Goal: Find specific page/section: Find specific page/section

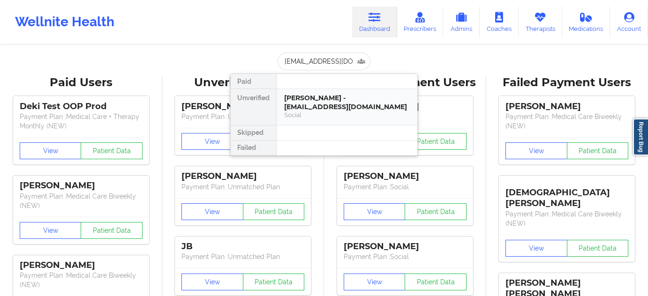
click at [323, 92] on div "[PERSON_NAME] - [EMAIL_ADDRESS][DOMAIN_NAME] Social" at bounding box center [347, 107] width 141 height 36
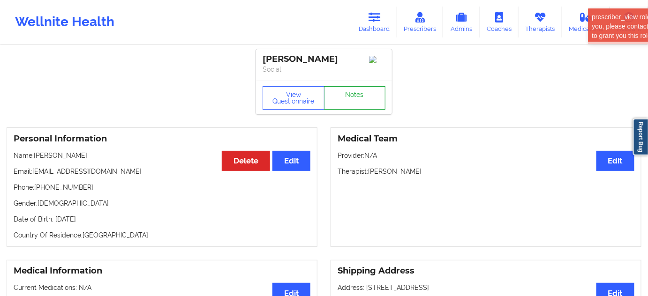
click at [349, 96] on link "Notes" at bounding box center [355, 97] width 62 height 23
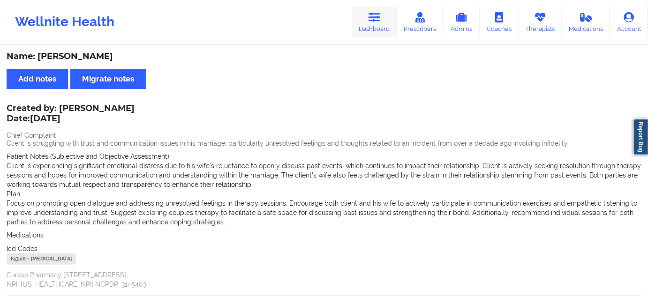
click at [372, 22] on icon at bounding box center [374, 17] width 12 height 10
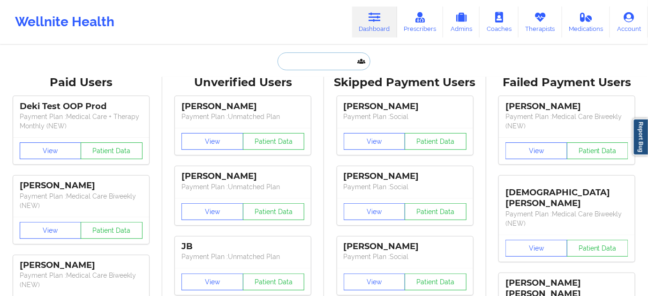
click at [315, 59] on input "text" at bounding box center [324, 62] width 93 height 18
paste input "[EMAIL_ADDRESS][DOMAIN_NAME]"
type input "[EMAIL_ADDRESS][DOMAIN_NAME]"
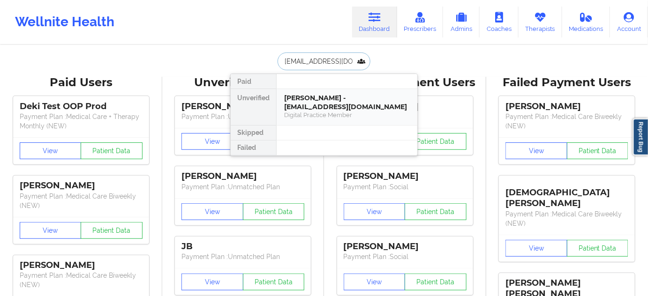
click at [315, 98] on div "[PERSON_NAME] - [EMAIL_ADDRESS][DOMAIN_NAME]" at bounding box center [347, 102] width 126 height 17
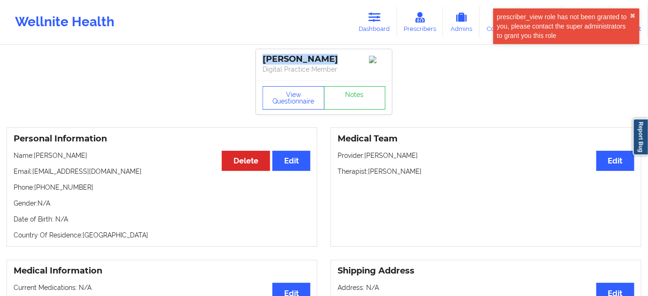
drag, startPoint x: 328, startPoint y: 54, endPoint x: 251, endPoint y: 57, distance: 76.5
copy div "[PERSON_NAME]"
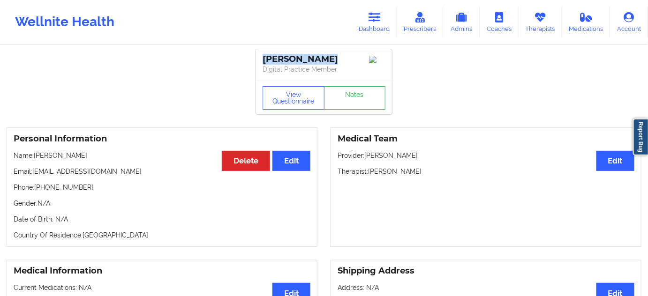
drag, startPoint x: 368, startPoint y: 174, endPoint x: 435, endPoint y: 174, distance: 67.5
click at [435, 180] on div "Medical Team Edit Provider: [PERSON_NAME]: [PERSON_NAME]" at bounding box center [485, 188] width 311 height 120
copy p "[PERSON_NAME]"
click at [298, 94] on button "View Questionnaire" at bounding box center [294, 97] width 62 height 23
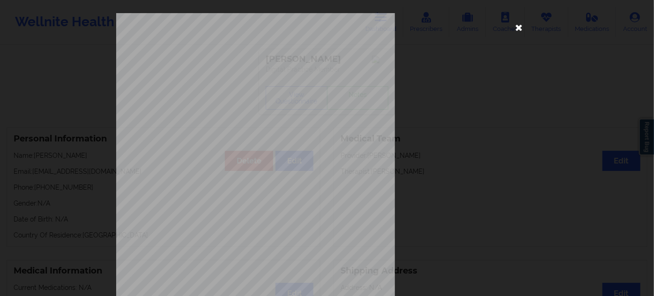
click at [515, 28] on icon at bounding box center [519, 27] width 15 height 15
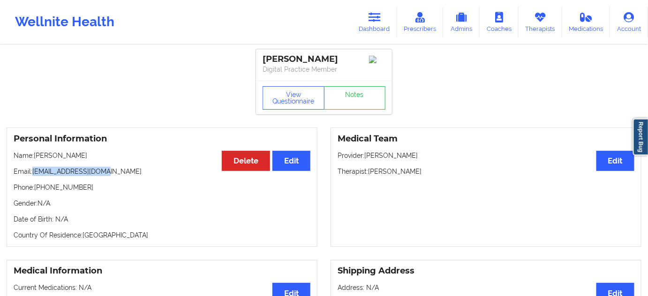
drag, startPoint x: 34, startPoint y: 174, endPoint x: 117, endPoint y: 168, distance: 83.2
click at [116, 172] on p "Email: [EMAIL_ADDRESS][DOMAIN_NAME]" at bounding box center [162, 171] width 297 height 9
copy p "[EMAIL_ADDRESS][DOMAIN_NAME]"
drag, startPoint x: 370, startPoint y: 173, endPoint x: 413, endPoint y: 167, distance: 43.0
click at [428, 176] on p "Therapist: [PERSON_NAME]" at bounding box center [486, 171] width 297 height 9
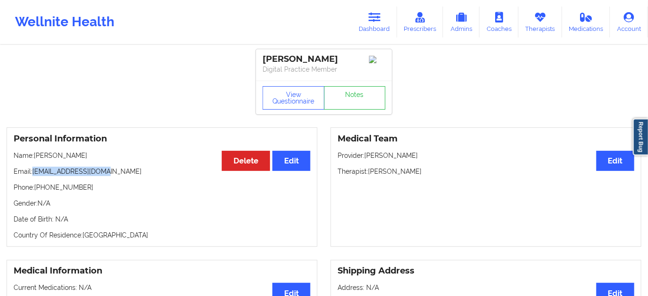
copy p "[PERSON_NAME]"
click at [376, 16] on icon at bounding box center [374, 17] width 12 height 10
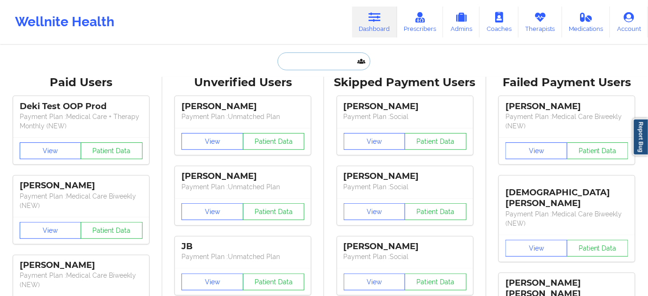
click at [323, 61] on input "text" at bounding box center [324, 62] width 93 height 18
paste input "[EMAIL_ADDRESS][DOMAIN_NAME]"
type input "[EMAIL_ADDRESS][DOMAIN_NAME]"
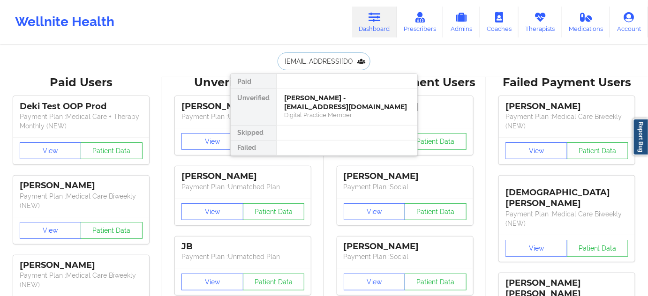
scroll to position [0, 0]
click at [309, 102] on div "[PERSON_NAME] - [EMAIL_ADDRESS][DOMAIN_NAME]" at bounding box center [347, 102] width 126 height 17
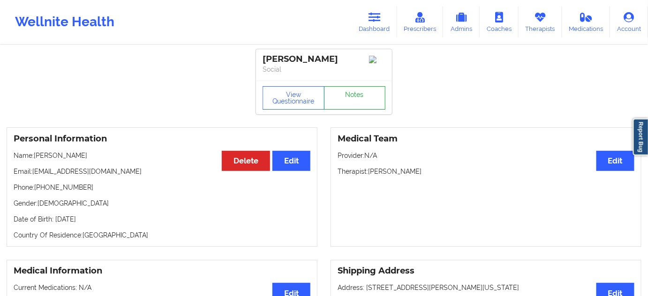
click at [350, 94] on link "Notes" at bounding box center [355, 97] width 62 height 23
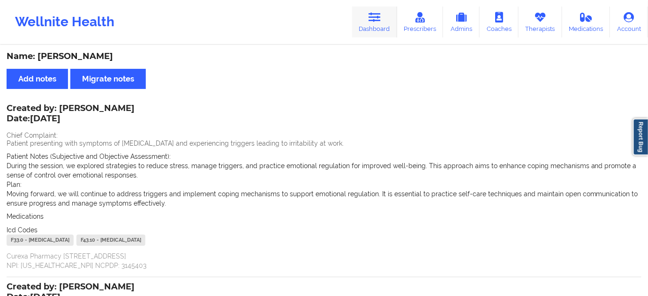
click at [374, 16] on icon at bounding box center [374, 17] width 12 height 10
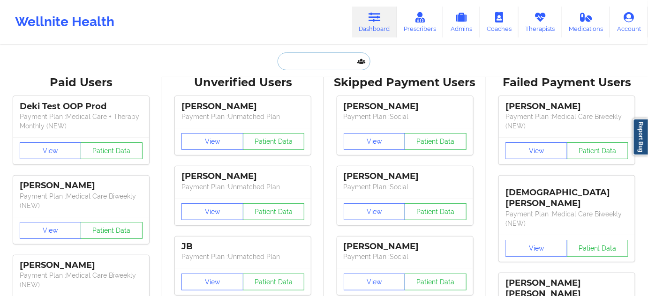
click at [323, 65] on input "text" at bounding box center [324, 62] width 93 height 18
paste input "[EMAIL_ADDRESS][DOMAIN_NAME]"
type input "[EMAIL_ADDRESS][DOMAIN_NAME]"
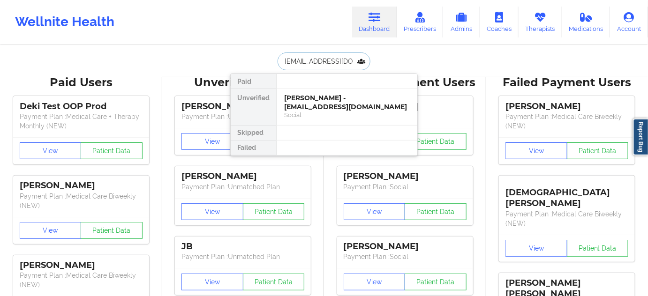
click at [301, 101] on div "[PERSON_NAME] - [EMAIL_ADDRESS][DOMAIN_NAME]" at bounding box center [347, 102] width 126 height 17
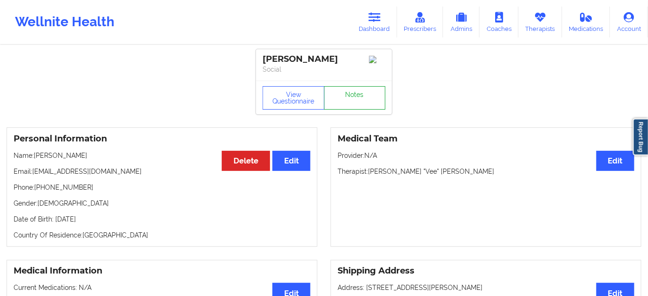
click at [345, 108] on link "Notes" at bounding box center [355, 97] width 62 height 23
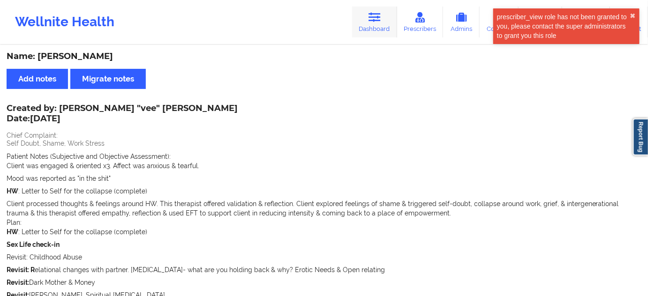
click at [375, 25] on link "Dashboard" at bounding box center [374, 22] width 45 height 31
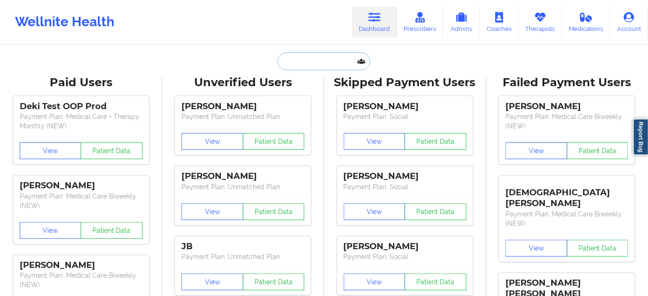
click at [312, 55] on input "text" at bounding box center [324, 62] width 93 height 18
paste input "[EMAIL_ADDRESS][DOMAIN_NAME]"
type input "[EMAIL_ADDRESS][DOMAIN_NAME]"
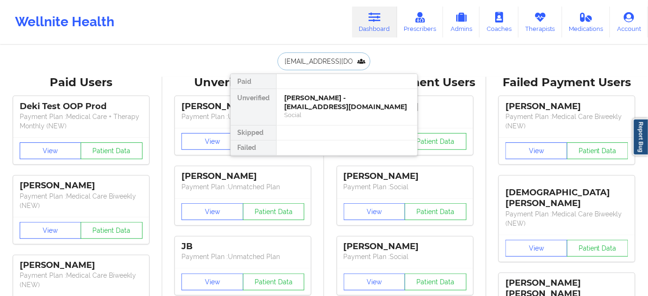
click at [310, 102] on div "[PERSON_NAME] - [EMAIL_ADDRESS][DOMAIN_NAME]" at bounding box center [347, 102] width 126 height 17
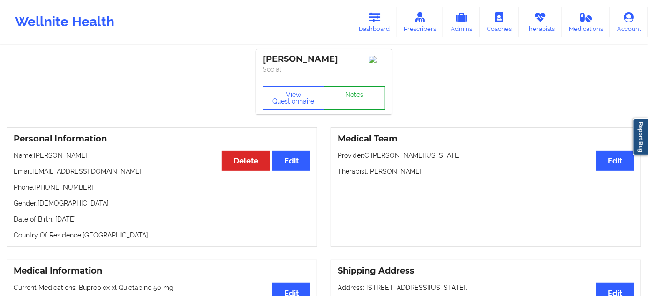
click at [355, 105] on link "Notes" at bounding box center [355, 97] width 62 height 23
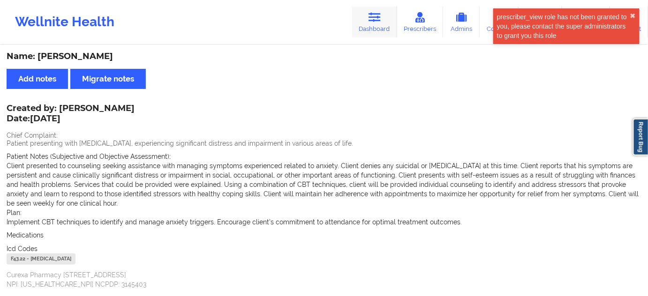
click at [384, 24] on link "Dashboard" at bounding box center [374, 22] width 45 height 31
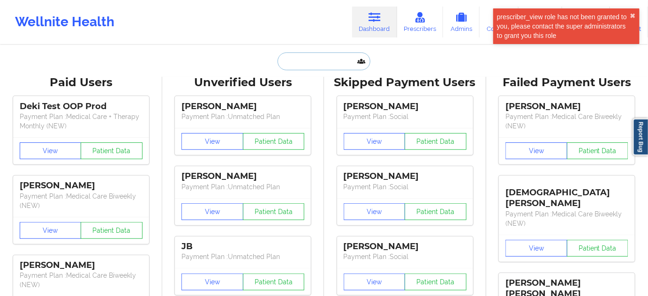
click at [326, 59] on input "text" at bounding box center [324, 62] width 93 height 18
paste input "[EMAIL_ADDRESS][DOMAIN_NAME]"
type input "[EMAIL_ADDRESS][DOMAIN_NAME]"
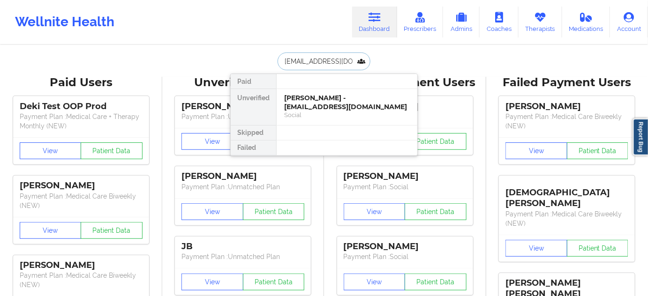
click at [315, 111] on div "Social" at bounding box center [347, 115] width 126 height 8
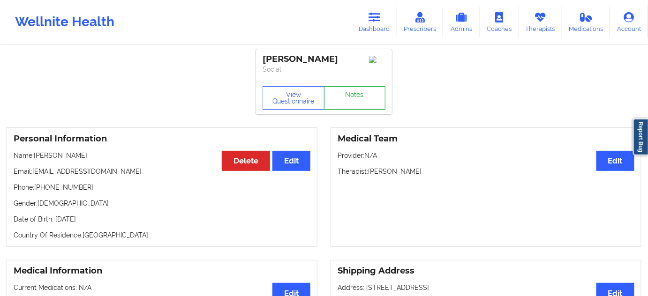
click at [355, 105] on link "Notes" at bounding box center [355, 97] width 62 height 23
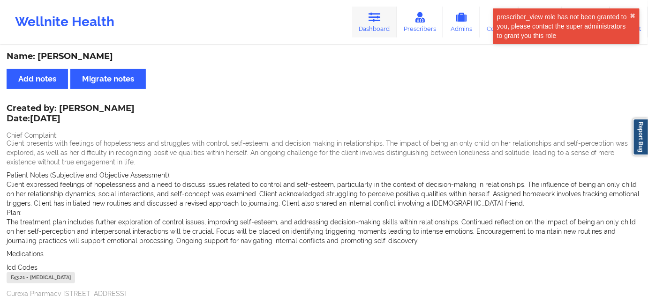
click at [378, 29] on link "Dashboard" at bounding box center [374, 22] width 45 height 31
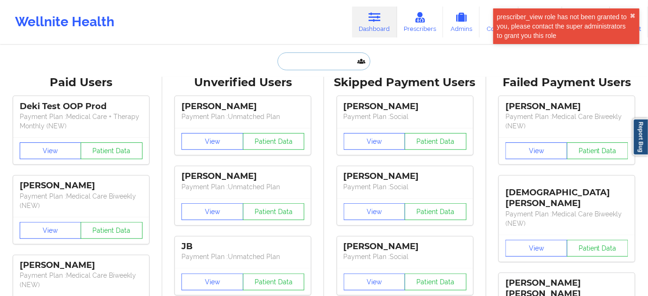
click at [330, 61] on input "text" at bounding box center [324, 62] width 93 height 18
paste input "[EMAIL_ADDRESS][DOMAIN_NAME]"
type input "[EMAIL_ADDRESS][DOMAIN_NAME]"
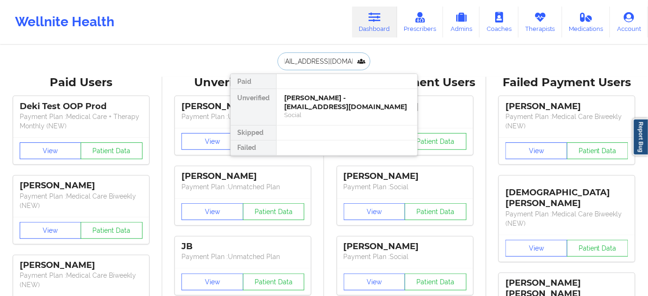
click at [314, 98] on div "[PERSON_NAME] - [EMAIL_ADDRESS][DOMAIN_NAME]" at bounding box center [347, 102] width 126 height 17
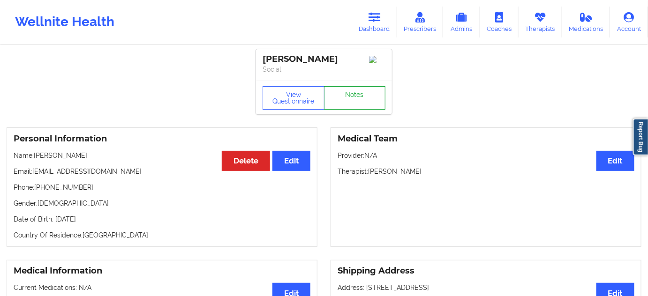
click at [362, 99] on link "Notes" at bounding box center [355, 97] width 62 height 23
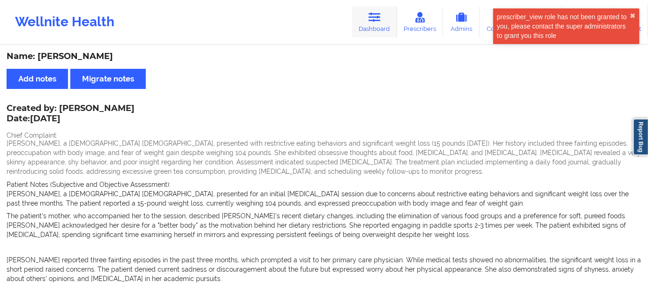
drag, startPoint x: 389, startPoint y: 28, endPoint x: 378, endPoint y: 28, distance: 10.3
click at [389, 28] on link "Dashboard" at bounding box center [374, 22] width 45 height 31
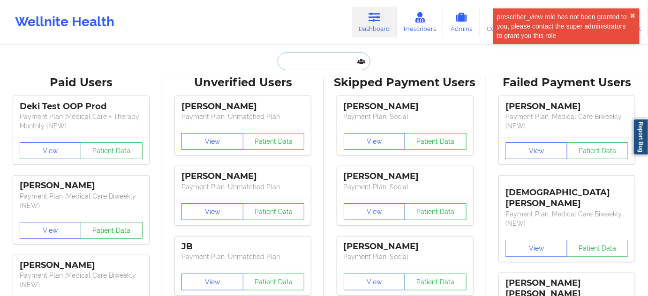
click at [328, 60] on input "text" at bounding box center [324, 62] width 93 height 18
paste input "[EMAIL_ADDRESS][DOMAIN_NAME]"
type input "[EMAIL_ADDRESS][DOMAIN_NAME]"
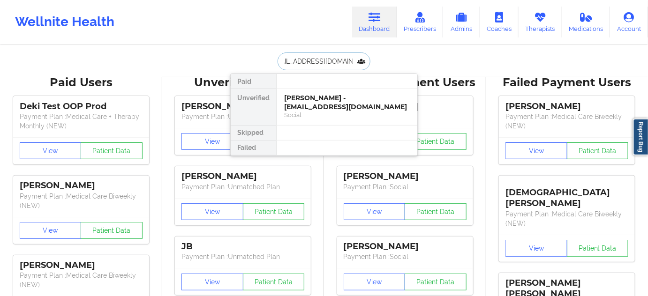
click at [321, 99] on div "[PERSON_NAME] - [EMAIL_ADDRESS][DOMAIN_NAME]" at bounding box center [347, 102] width 126 height 17
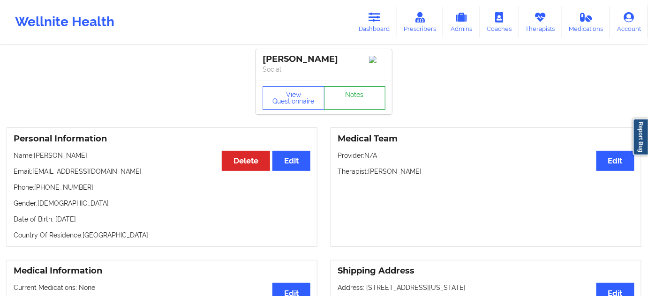
click at [351, 100] on link "Notes" at bounding box center [355, 97] width 62 height 23
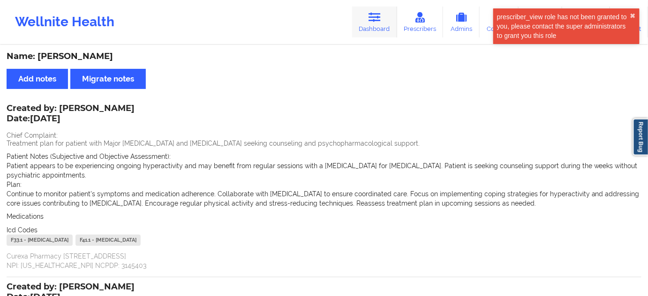
click at [371, 22] on icon at bounding box center [374, 17] width 12 height 10
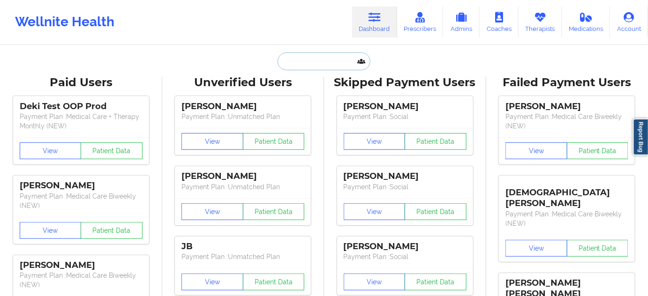
click at [311, 60] on input "text" at bounding box center [324, 62] width 93 height 18
paste input "[EMAIL_ADDRESS][DOMAIN_NAME]"
type input "[EMAIL_ADDRESS][DOMAIN_NAME]"
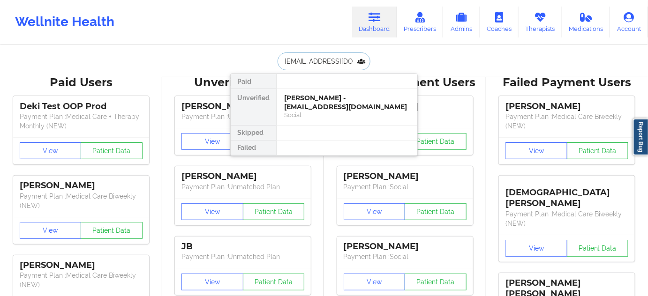
scroll to position [0, 6]
click at [305, 97] on div "[PERSON_NAME] - [EMAIL_ADDRESS][DOMAIN_NAME]" at bounding box center [347, 102] width 126 height 17
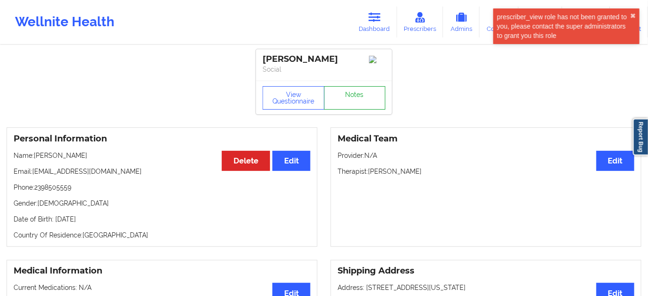
click at [354, 97] on link "Notes" at bounding box center [355, 97] width 62 height 23
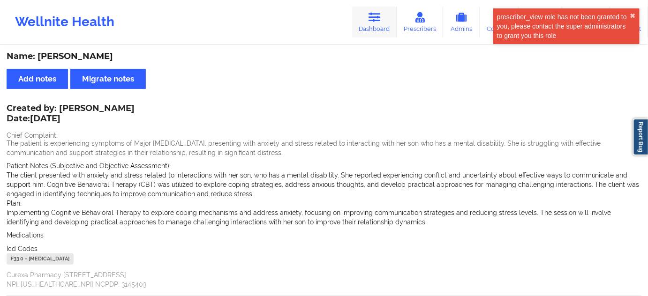
click at [366, 30] on link "Dashboard" at bounding box center [374, 22] width 45 height 31
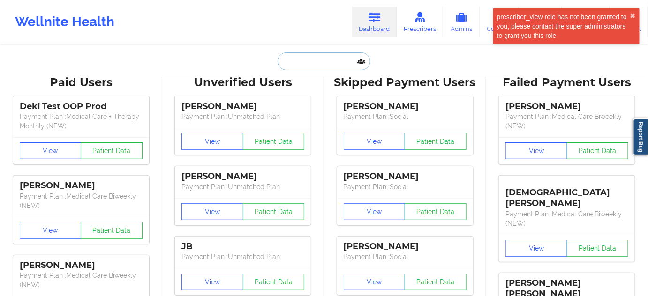
click at [318, 60] on input "text" at bounding box center [324, 62] width 93 height 18
paste input "[EMAIL_ADDRESS][DOMAIN_NAME]"
type input "[EMAIL_ADDRESS][DOMAIN_NAME]"
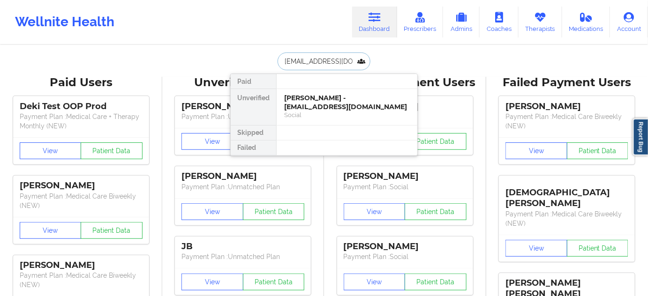
scroll to position [0, 7]
click at [314, 99] on div "[PERSON_NAME] - [EMAIL_ADDRESS][DOMAIN_NAME]" at bounding box center [347, 102] width 126 height 17
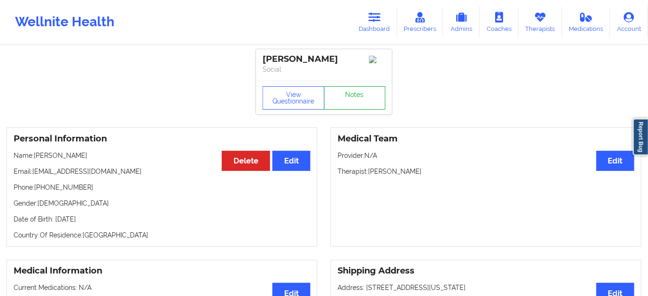
click at [346, 99] on link "Notes" at bounding box center [355, 97] width 62 height 23
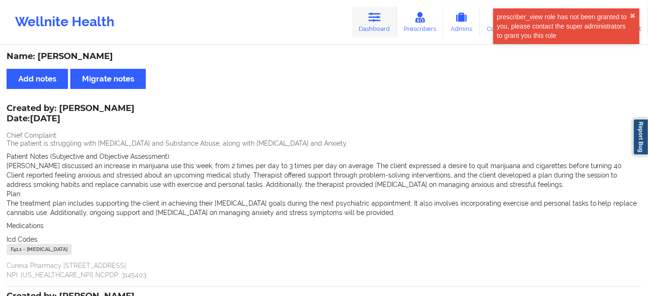
click at [378, 30] on link "Dashboard" at bounding box center [374, 22] width 45 height 31
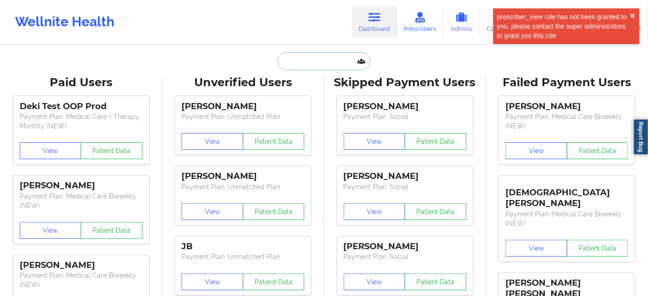
click at [327, 62] on input "text" at bounding box center [324, 62] width 93 height 18
paste input "[EMAIL_ADDRESS][DOMAIN_NAME]"
type input "[EMAIL_ADDRESS][DOMAIN_NAME]"
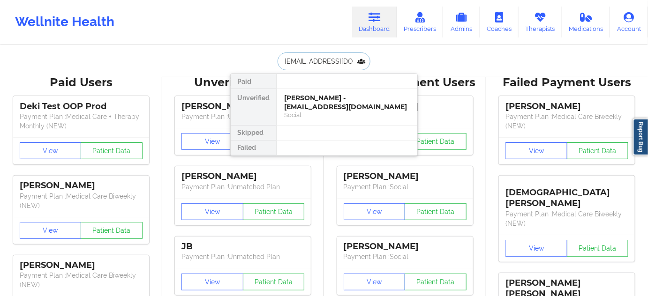
click at [316, 111] on div "Social" at bounding box center [347, 115] width 126 height 8
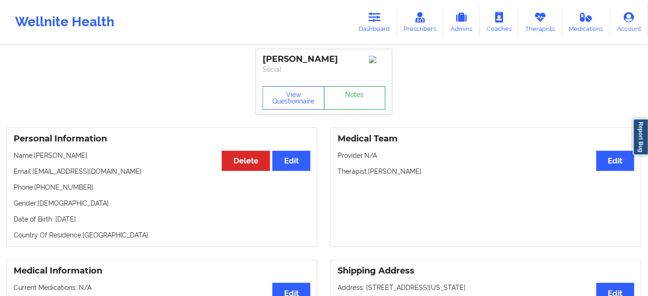
click at [340, 104] on link "Notes" at bounding box center [355, 97] width 62 height 23
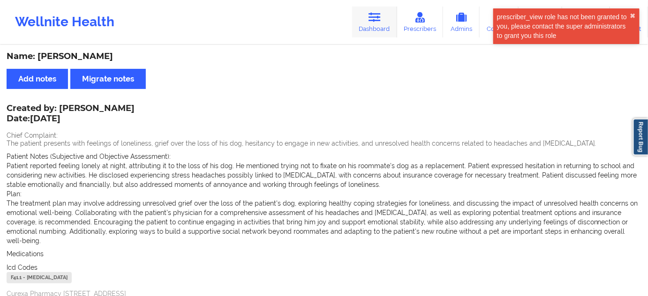
click at [360, 28] on link "Dashboard" at bounding box center [374, 22] width 45 height 31
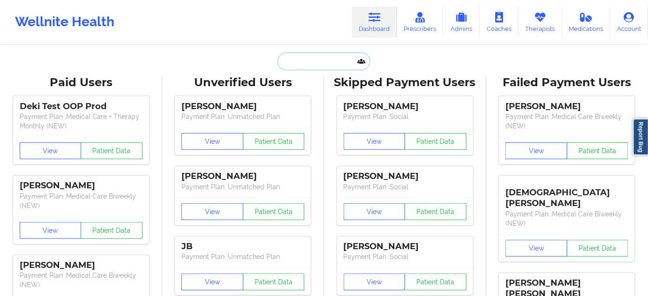
click at [320, 64] on input "text" at bounding box center [324, 62] width 93 height 18
paste input "[EMAIL_ADDRESS][DOMAIN_NAME]"
type input "[EMAIL_ADDRESS][DOMAIN_NAME]"
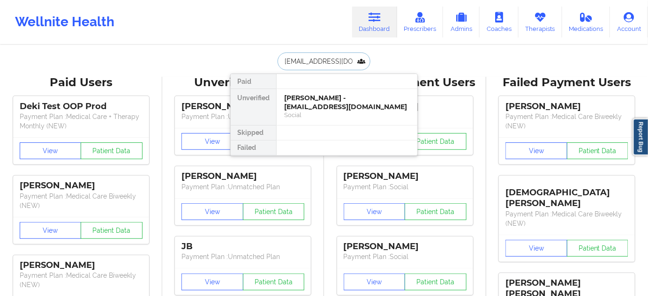
click at [311, 97] on div "[PERSON_NAME] - [EMAIL_ADDRESS][DOMAIN_NAME]" at bounding box center [347, 102] width 126 height 17
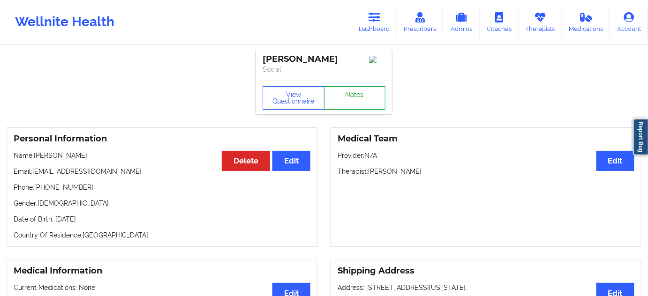
click at [343, 103] on link "Notes" at bounding box center [355, 97] width 62 height 23
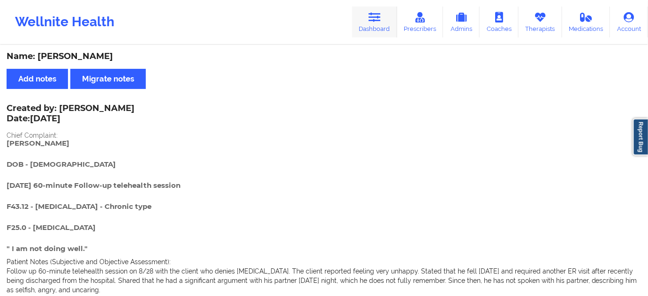
click at [370, 31] on link "Dashboard" at bounding box center [374, 22] width 45 height 31
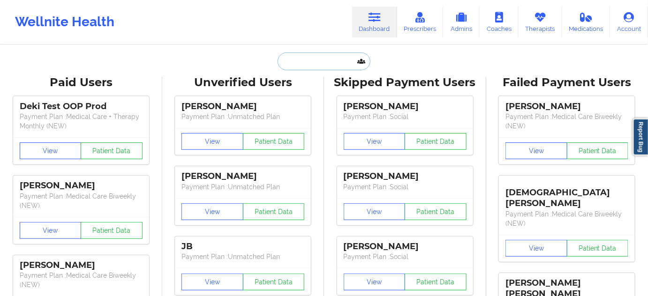
click at [308, 55] on input "text" at bounding box center [324, 62] width 93 height 18
paste input "[EMAIL_ADDRESS][DOMAIN_NAME]"
type input "[EMAIL_ADDRESS][DOMAIN_NAME]"
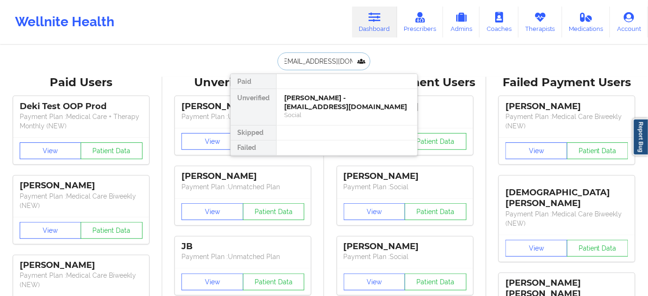
click at [302, 98] on div "[PERSON_NAME] - [EMAIL_ADDRESS][DOMAIN_NAME]" at bounding box center [347, 102] width 126 height 17
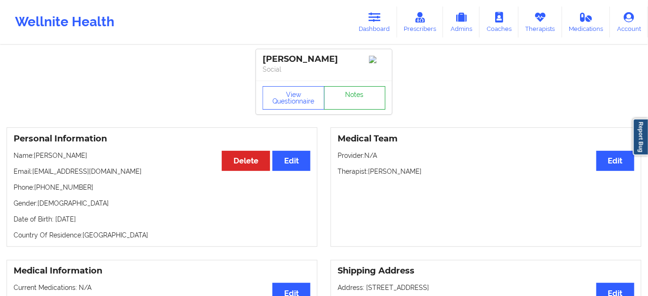
click at [338, 103] on link "Notes" at bounding box center [355, 97] width 62 height 23
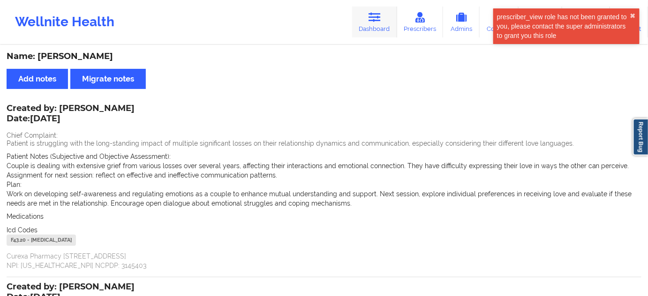
click at [374, 29] on link "Dashboard" at bounding box center [374, 22] width 45 height 31
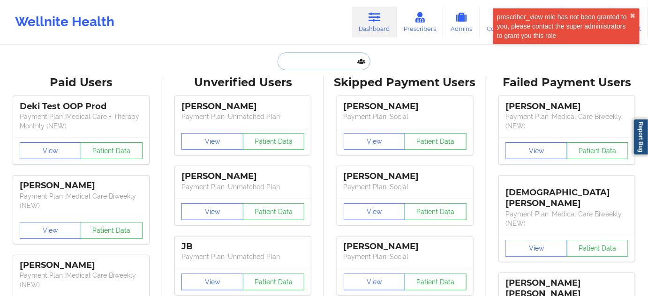
click at [314, 61] on input "text" at bounding box center [324, 62] width 93 height 18
paste input "[EMAIL_ADDRESS]"
type input "[EMAIL_ADDRESS]"
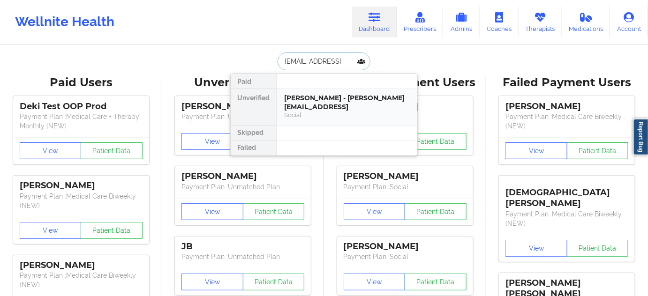
click at [304, 105] on div "[PERSON_NAME] - [PERSON_NAME][EMAIL_ADDRESS]" at bounding box center [347, 102] width 126 height 17
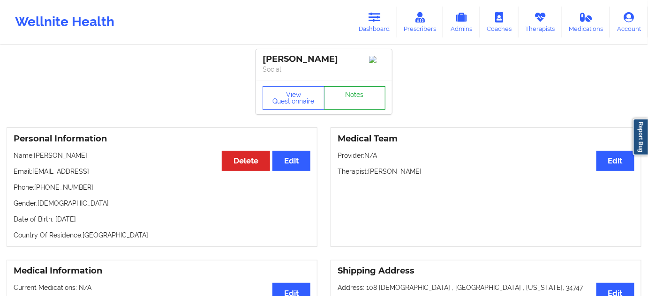
click at [360, 96] on link "Notes" at bounding box center [355, 97] width 62 height 23
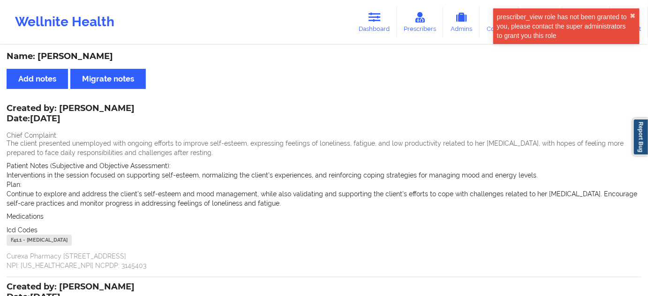
click at [367, 36] on link "Dashboard" at bounding box center [374, 22] width 45 height 31
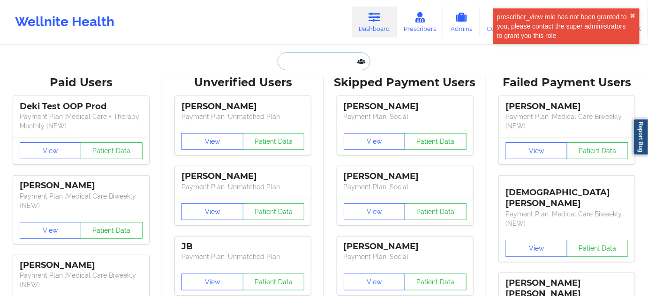
click at [306, 61] on input "text" at bounding box center [324, 62] width 93 height 18
paste input "[EMAIL_ADDRESS][DOMAIN_NAME]"
type input "[EMAIL_ADDRESS][DOMAIN_NAME]"
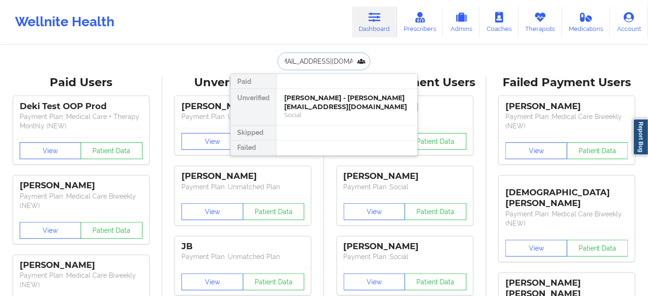
click at [305, 99] on div "[PERSON_NAME] - [PERSON_NAME][EMAIL_ADDRESS][DOMAIN_NAME]" at bounding box center [347, 102] width 126 height 17
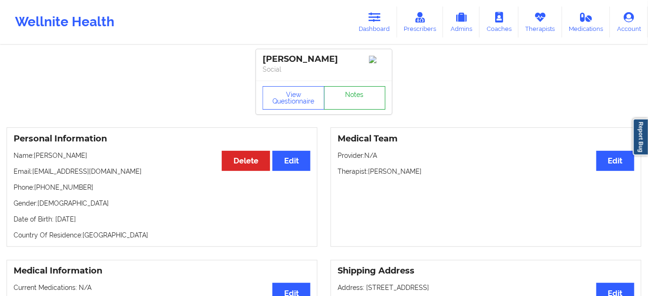
click at [348, 96] on link "Notes" at bounding box center [355, 97] width 62 height 23
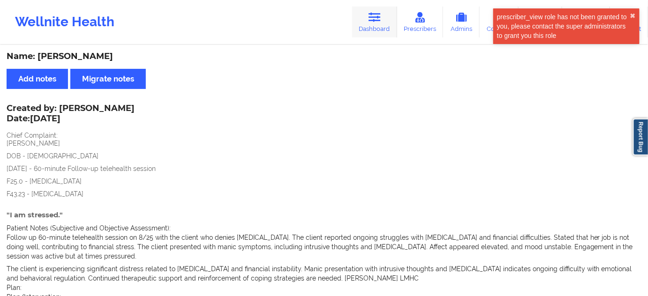
click at [378, 15] on icon at bounding box center [374, 17] width 12 height 10
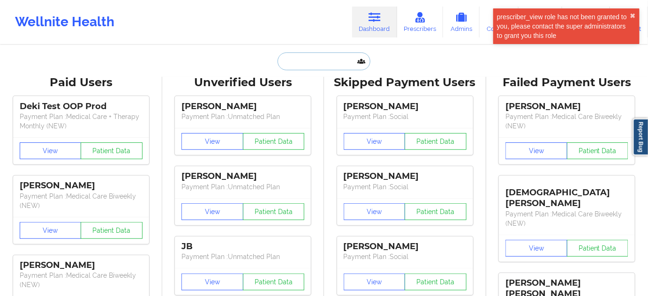
click at [330, 58] on input "text" at bounding box center [324, 62] width 93 height 18
paste input "[EMAIL_ADDRESS][PERSON_NAME][DOMAIN_NAME]"
type input "[EMAIL_ADDRESS][PERSON_NAME][DOMAIN_NAME]"
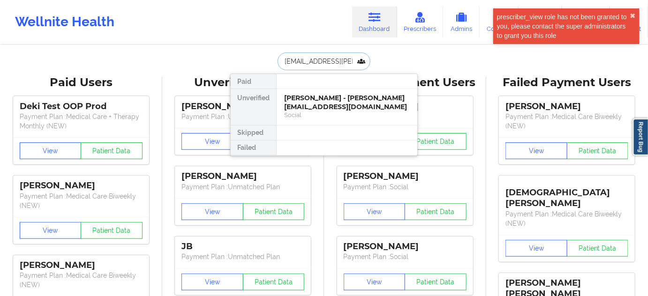
scroll to position [0, 6]
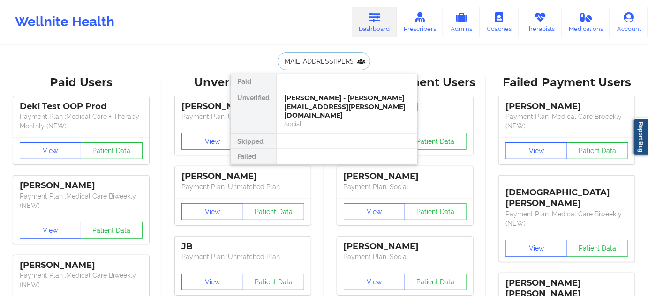
click at [306, 105] on div "[PERSON_NAME] - [PERSON_NAME][EMAIL_ADDRESS][PERSON_NAME][DOMAIN_NAME]" at bounding box center [347, 107] width 126 height 26
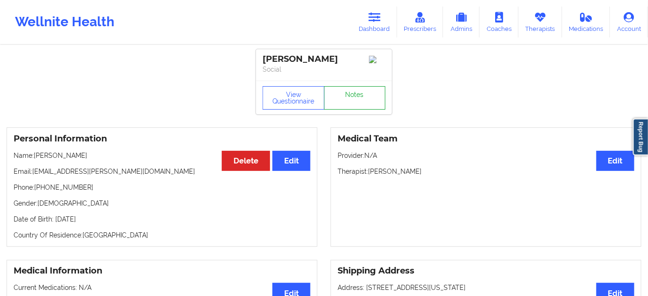
click at [347, 110] on link "Notes" at bounding box center [355, 97] width 62 height 23
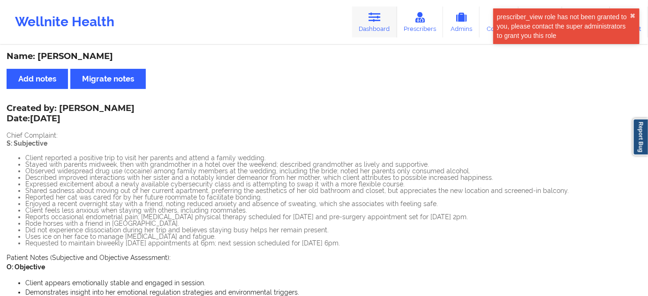
click at [375, 20] on icon at bounding box center [374, 17] width 12 height 10
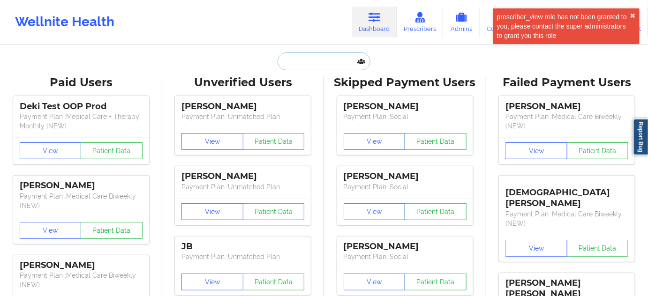
click at [315, 57] on input "text" at bounding box center [324, 62] width 93 height 18
paste input "[EMAIL_ADDRESS][DOMAIN_NAME]"
type input "[EMAIL_ADDRESS][DOMAIN_NAME]"
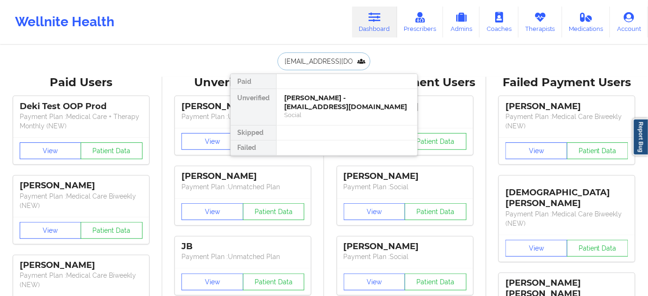
click at [312, 98] on div "[PERSON_NAME] - [EMAIL_ADDRESS][DOMAIN_NAME]" at bounding box center [347, 102] width 126 height 17
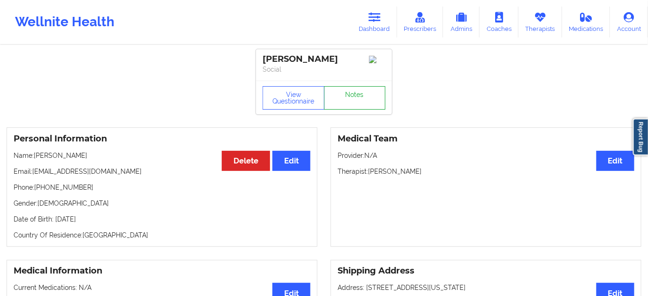
click at [352, 99] on link "Notes" at bounding box center [355, 97] width 62 height 23
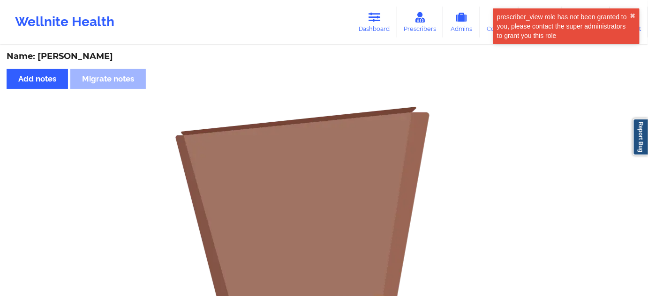
drag, startPoint x: 383, startPoint y: 23, endPoint x: 357, endPoint y: 42, distance: 32.0
click at [383, 23] on link "Dashboard" at bounding box center [374, 22] width 45 height 31
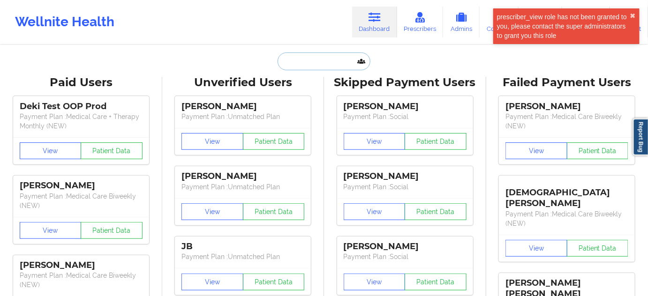
click at [321, 62] on input "text" at bounding box center [324, 62] width 93 height 18
paste input "[EMAIL_ADDRESS][DOMAIN_NAME]"
type input "[EMAIL_ADDRESS][DOMAIN_NAME]"
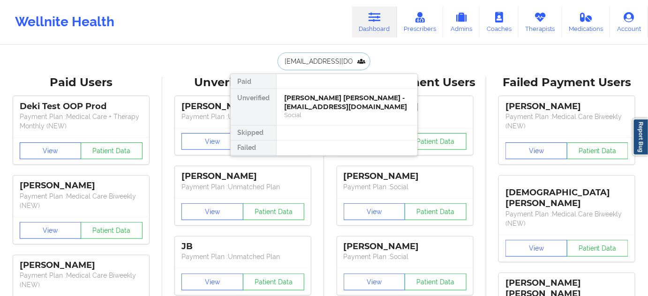
click at [309, 99] on div "[PERSON_NAME] [PERSON_NAME] - [EMAIL_ADDRESS][DOMAIN_NAME]" at bounding box center [347, 102] width 126 height 17
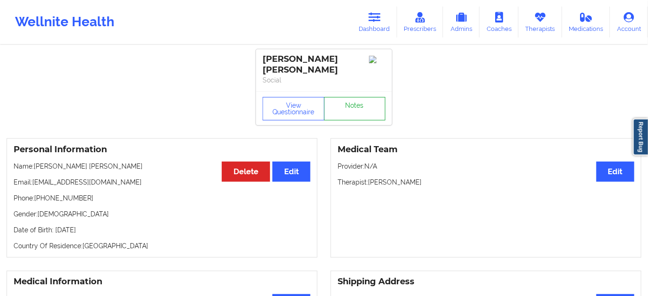
click at [340, 100] on link "Notes" at bounding box center [355, 108] width 62 height 23
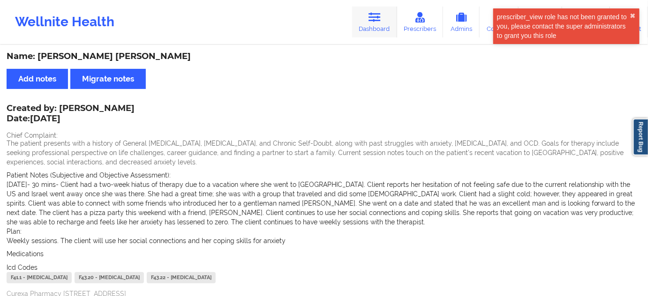
click at [378, 37] on link "Dashboard" at bounding box center [374, 22] width 45 height 31
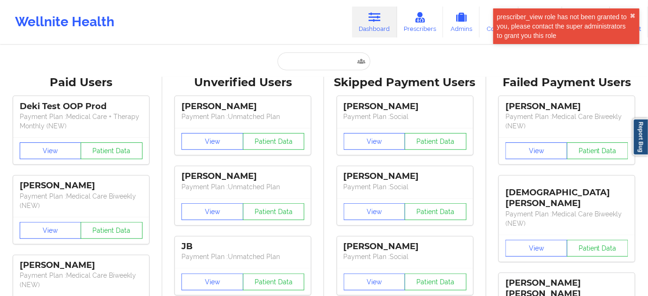
click at [372, 15] on icon at bounding box center [374, 17] width 12 height 10
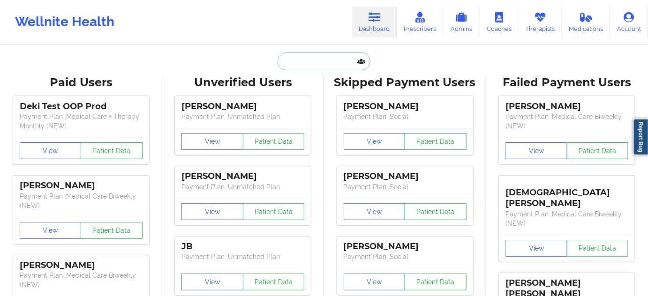
click at [327, 61] on input "text" at bounding box center [324, 62] width 93 height 18
paste input "[EMAIL_ADDRESS][DOMAIN_NAME]"
type input "[EMAIL_ADDRESS][DOMAIN_NAME]"
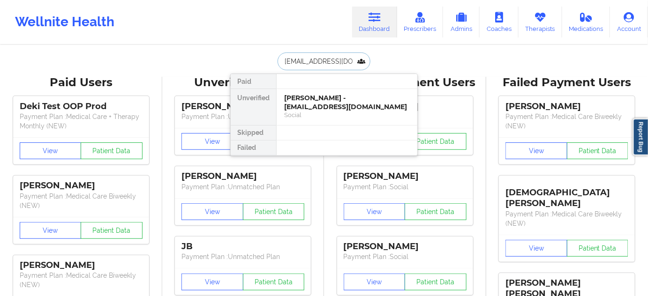
click at [314, 105] on div "[PERSON_NAME] - [EMAIL_ADDRESS][DOMAIN_NAME]" at bounding box center [347, 102] width 126 height 17
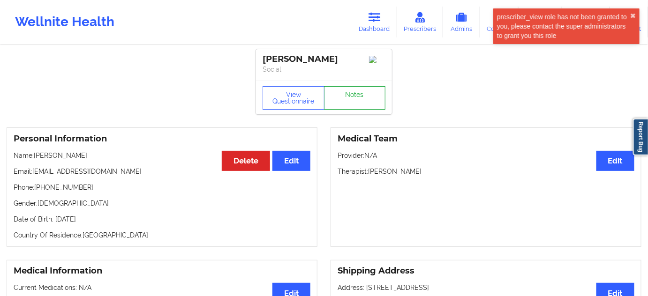
click at [353, 99] on link "Notes" at bounding box center [355, 97] width 62 height 23
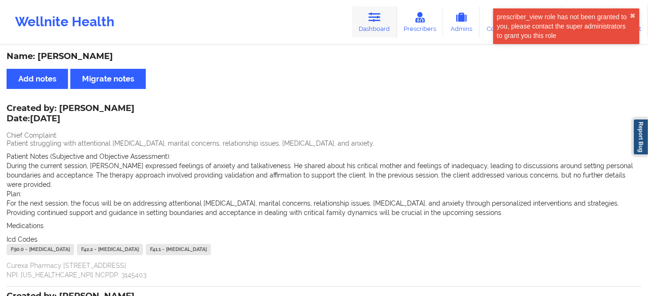
click at [384, 15] on link "Dashboard" at bounding box center [374, 22] width 45 height 31
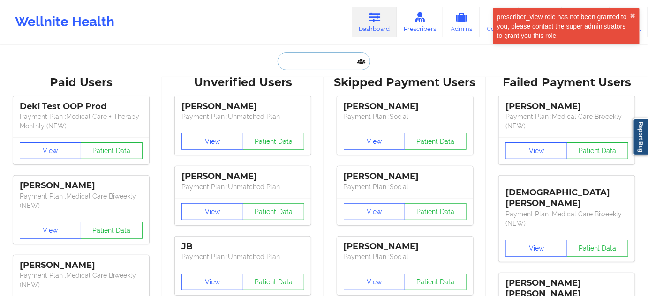
click at [313, 63] on input "text" at bounding box center [324, 62] width 93 height 18
paste input "[EMAIL_ADDRESS][DOMAIN_NAME]"
type input "[EMAIL_ADDRESS][DOMAIN_NAME]"
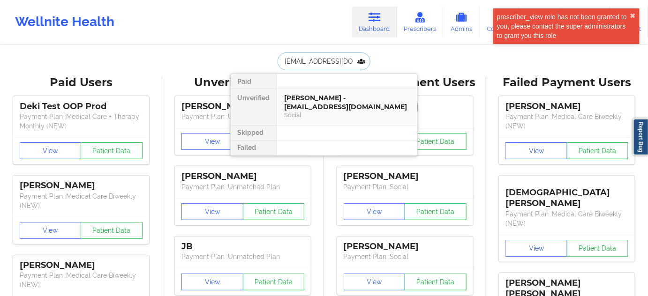
scroll to position [0, 4]
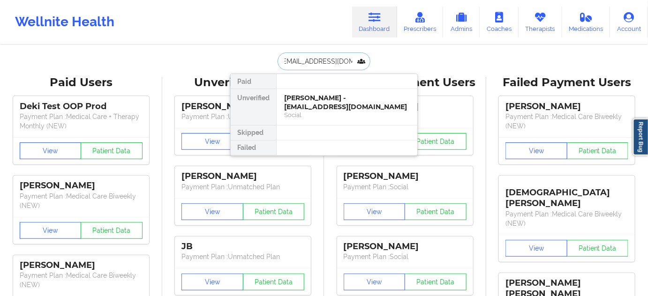
click at [311, 100] on div "[PERSON_NAME] - [EMAIL_ADDRESS][DOMAIN_NAME]" at bounding box center [347, 102] width 126 height 17
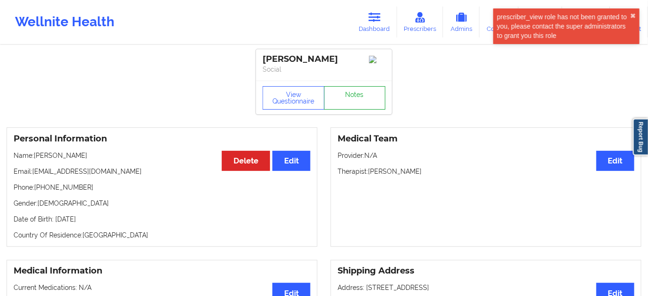
click at [359, 106] on link "Notes" at bounding box center [355, 97] width 62 height 23
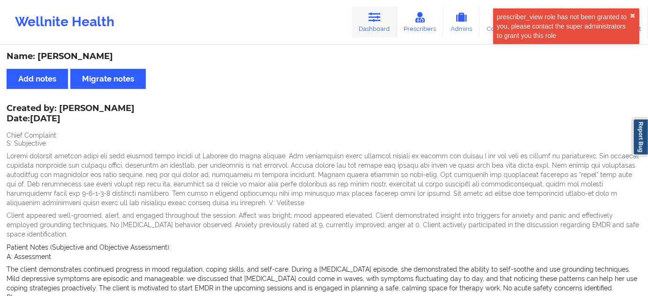
click at [383, 21] on link "Dashboard" at bounding box center [374, 22] width 45 height 31
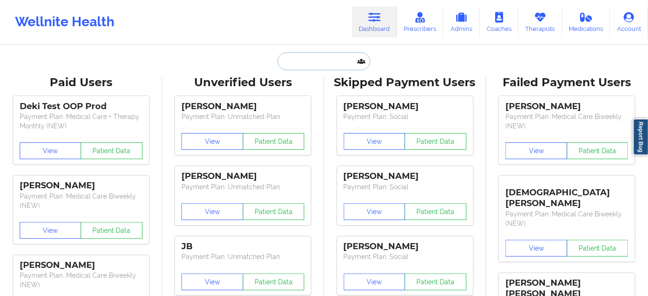
click at [316, 65] on input "text" at bounding box center [324, 62] width 93 height 18
paste input "[DOMAIN_NAME][EMAIL_ADDRESS][DOMAIN_NAME]"
type input "[DOMAIN_NAME][EMAIL_ADDRESS][DOMAIN_NAME]"
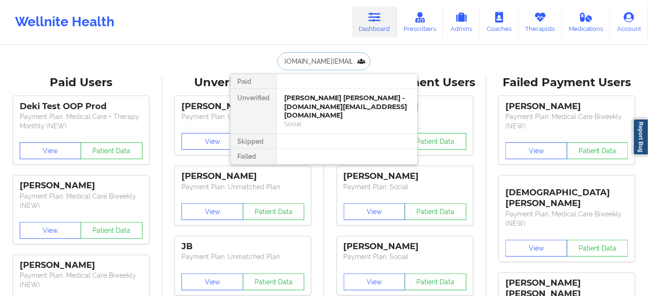
click at [316, 99] on div "[PERSON_NAME] [PERSON_NAME] - [DOMAIN_NAME][EMAIL_ADDRESS][DOMAIN_NAME]" at bounding box center [347, 107] width 126 height 26
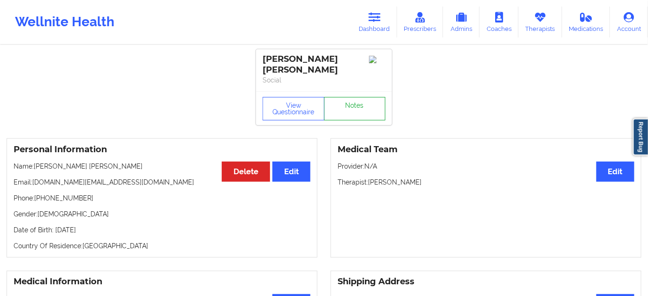
click at [353, 108] on link "Notes" at bounding box center [355, 108] width 62 height 23
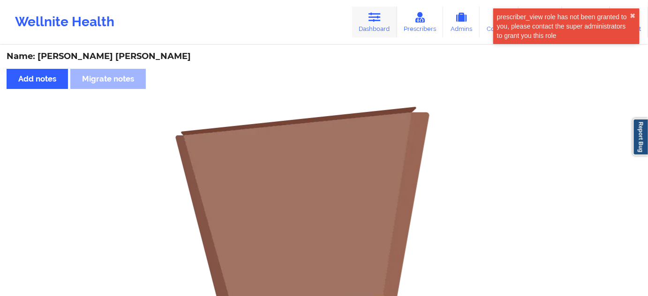
click at [360, 31] on link "Dashboard" at bounding box center [374, 22] width 45 height 31
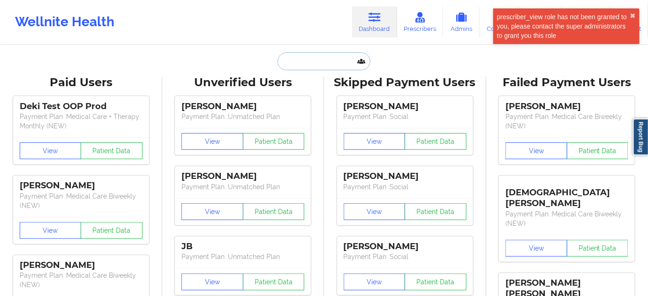
click at [325, 62] on input "text" at bounding box center [324, 62] width 93 height 18
paste input "[EMAIL_ADDRESS][PERSON_NAME][DOMAIN_NAME]"
type input "[EMAIL_ADDRESS][PERSON_NAME][DOMAIN_NAME]"
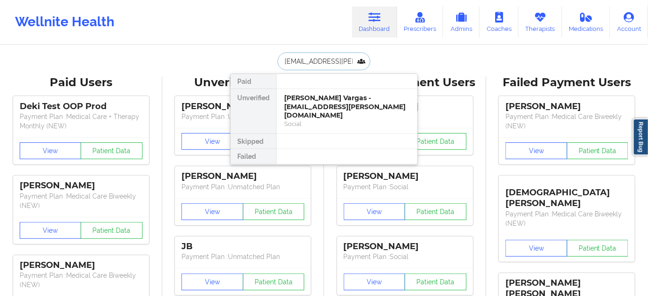
click at [317, 98] on div "[PERSON_NAME] Vargas - [EMAIL_ADDRESS][PERSON_NAME][DOMAIN_NAME]" at bounding box center [347, 107] width 126 height 26
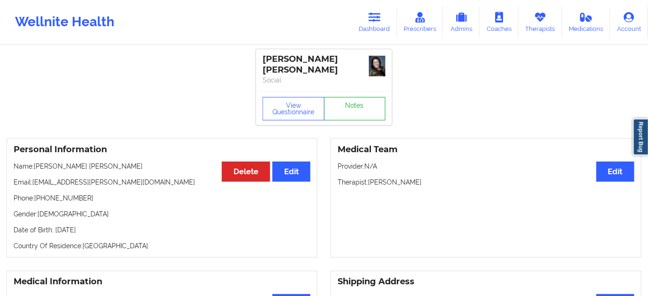
click at [349, 100] on link "Notes" at bounding box center [355, 108] width 62 height 23
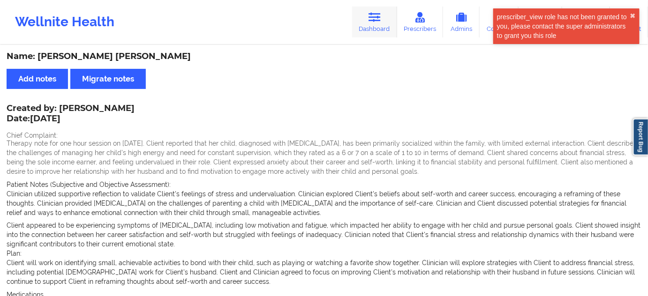
click at [377, 32] on link "Dashboard" at bounding box center [374, 22] width 45 height 31
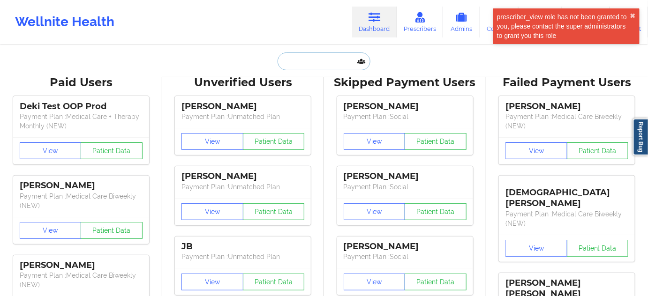
click at [336, 59] on input "text" at bounding box center [324, 62] width 93 height 18
paste input "[EMAIL_ADDRESS][DOMAIN_NAME]"
type input "[EMAIL_ADDRESS][DOMAIN_NAME]"
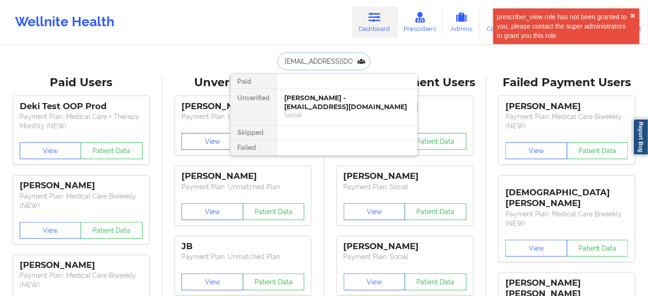
click at [311, 111] on div "Social" at bounding box center [347, 115] width 126 height 8
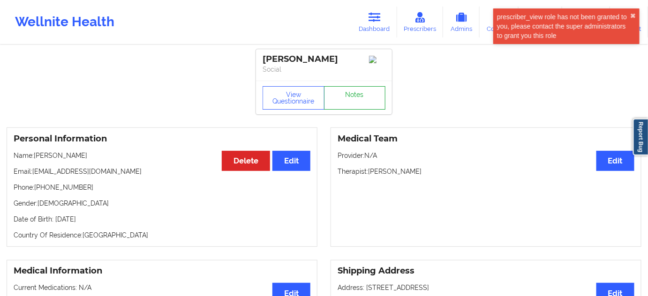
click at [342, 98] on link "Notes" at bounding box center [355, 97] width 62 height 23
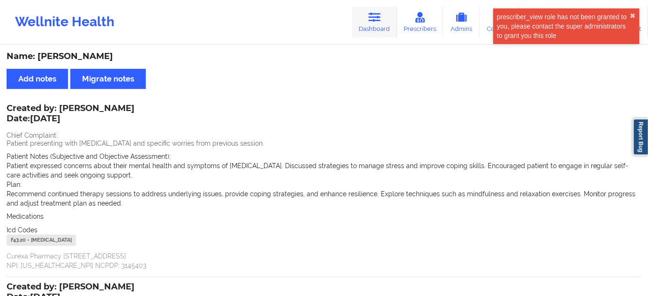
click at [381, 32] on link "Dashboard" at bounding box center [374, 22] width 45 height 31
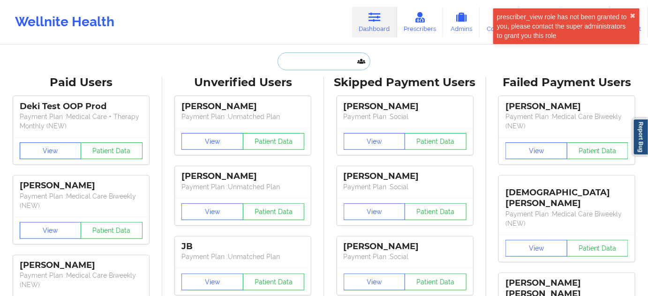
click at [335, 62] on input "text" at bounding box center [324, 62] width 93 height 18
paste input "[PERSON_NAME][EMAIL_ADDRESS][PERSON_NAME][DOMAIN_NAME]"
type input "[PERSON_NAME][EMAIL_ADDRESS][PERSON_NAME][DOMAIN_NAME]"
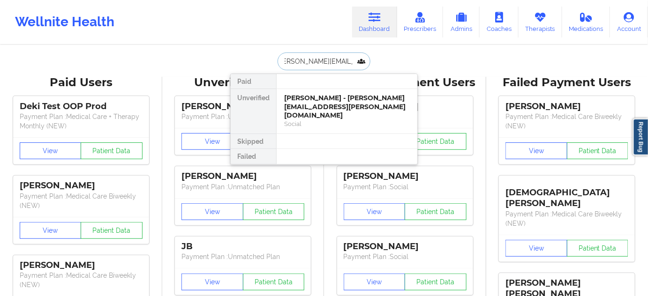
click at [307, 108] on div "[PERSON_NAME] - [PERSON_NAME][EMAIL_ADDRESS][PERSON_NAME][DOMAIN_NAME]" at bounding box center [347, 107] width 126 height 26
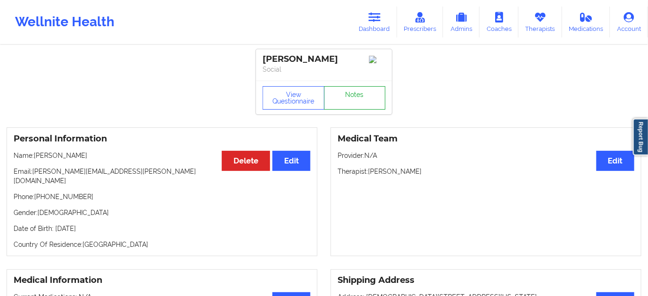
click at [357, 102] on link "Notes" at bounding box center [355, 97] width 62 height 23
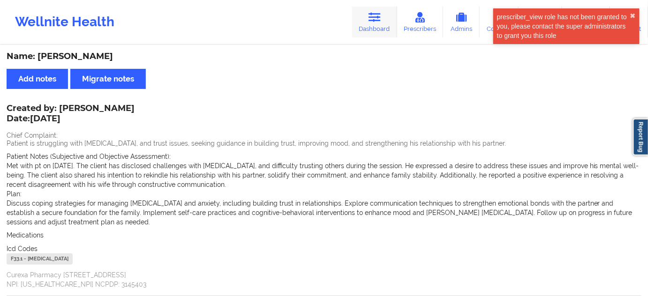
click at [368, 26] on link "Dashboard" at bounding box center [374, 22] width 45 height 31
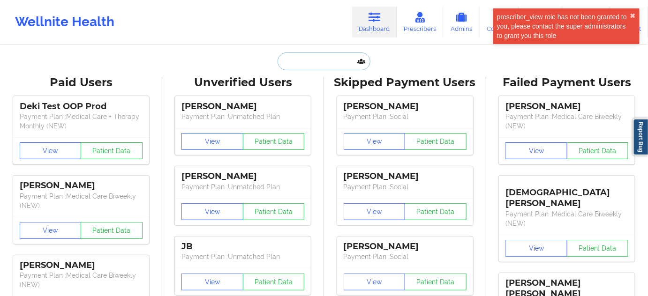
click at [311, 68] on input "text" at bounding box center [324, 62] width 93 height 18
paste input "[EMAIL_ADDRESS][DOMAIN_NAME]"
type input "[EMAIL_ADDRESS][DOMAIN_NAME]"
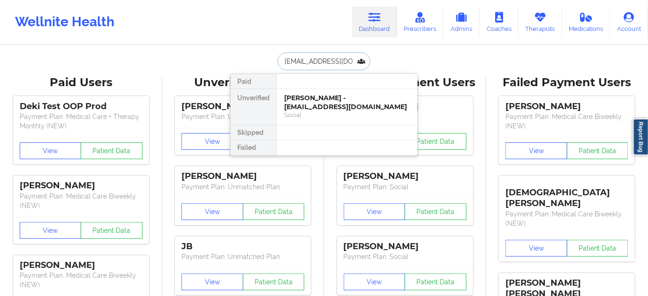
click at [305, 111] on div "Social" at bounding box center [347, 115] width 126 height 8
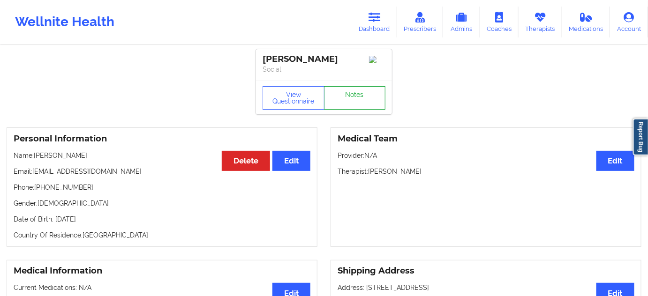
click at [354, 102] on link "Notes" at bounding box center [355, 97] width 62 height 23
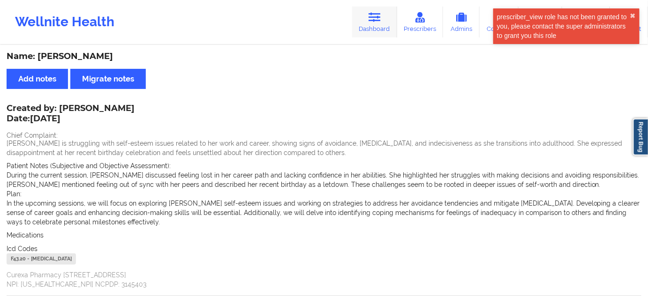
click at [381, 15] on icon at bounding box center [374, 17] width 12 height 10
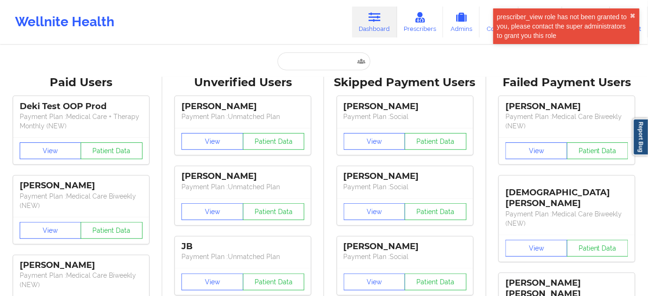
click at [382, 23] on link "Dashboard" at bounding box center [374, 22] width 45 height 31
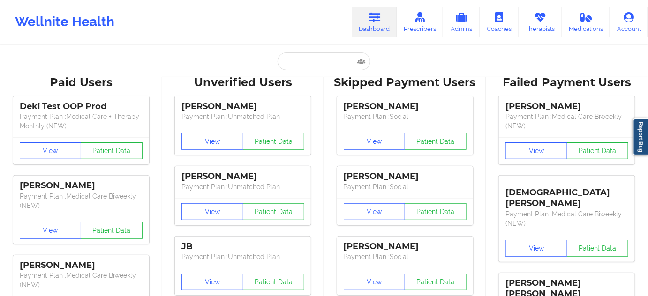
click at [336, 57] on input "text" at bounding box center [324, 62] width 93 height 18
paste input "[EMAIL_ADDRESS][DOMAIN_NAME]"
type input "[EMAIL_ADDRESS][DOMAIN_NAME]"
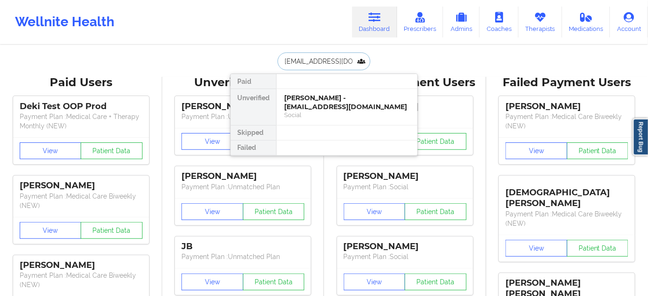
click at [315, 100] on div "[PERSON_NAME] - [EMAIL_ADDRESS][DOMAIN_NAME]" at bounding box center [347, 102] width 126 height 17
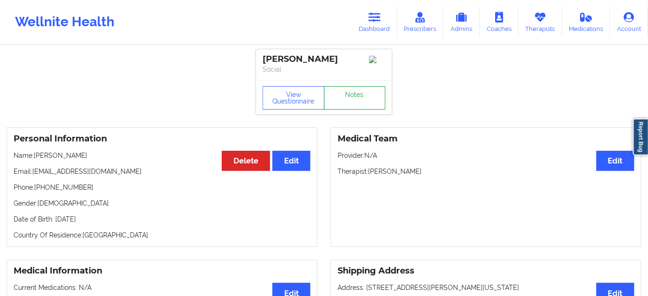
click at [350, 107] on link "Notes" at bounding box center [355, 97] width 62 height 23
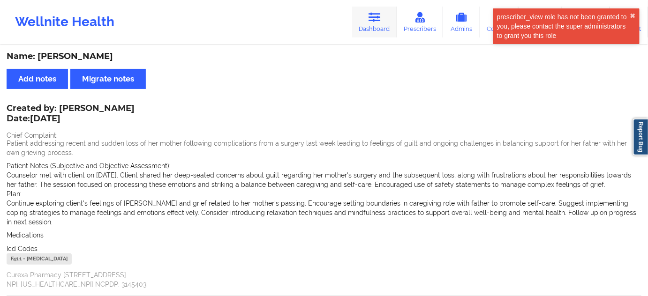
click at [376, 22] on icon at bounding box center [374, 17] width 12 height 10
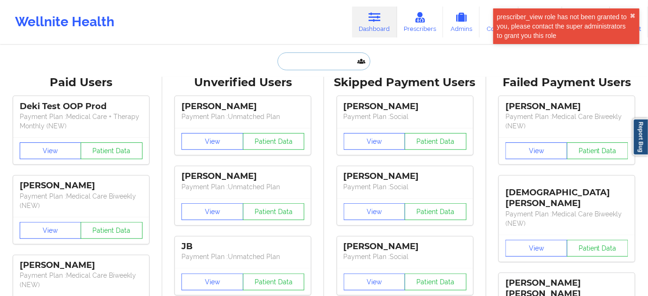
click at [320, 62] on input "text" at bounding box center [324, 62] width 93 height 18
paste input "[EMAIL_ADDRESS][DOMAIN_NAME]"
type input "[EMAIL_ADDRESS][DOMAIN_NAME]"
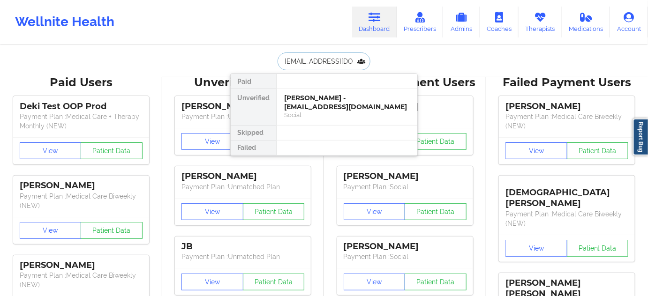
click at [308, 102] on div "[PERSON_NAME] - [EMAIL_ADDRESS][DOMAIN_NAME]" at bounding box center [347, 102] width 126 height 17
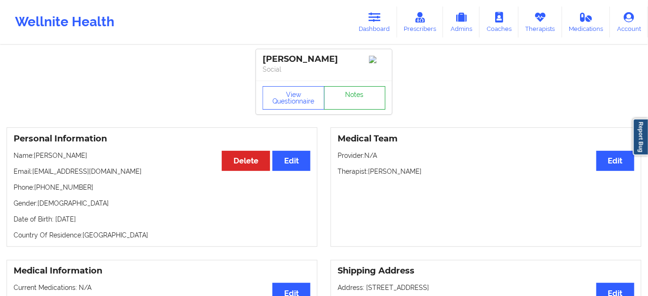
click at [349, 101] on link "Notes" at bounding box center [355, 97] width 62 height 23
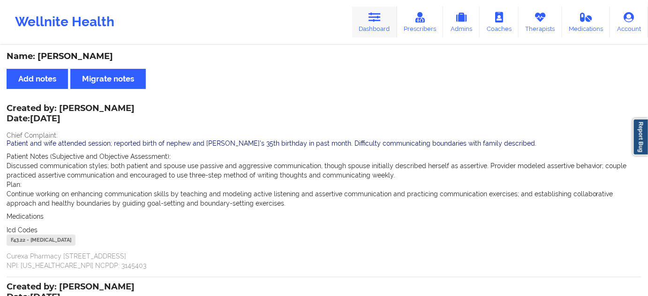
click at [378, 30] on link "Dashboard" at bounding box center [374, 22] width 45 height 31
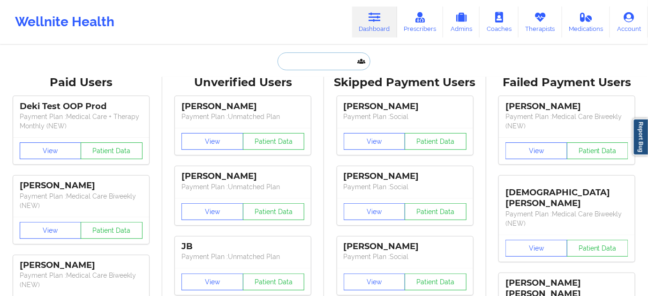
click at [322, 64] on input "text" at bounding box center [324, 62] width 93 height 18
paste input "[EMAIL_ADDRESS][DOMAIN_NAME]"
type input "[EMAIL_ADDRESS][DOMAIN_NAME]"
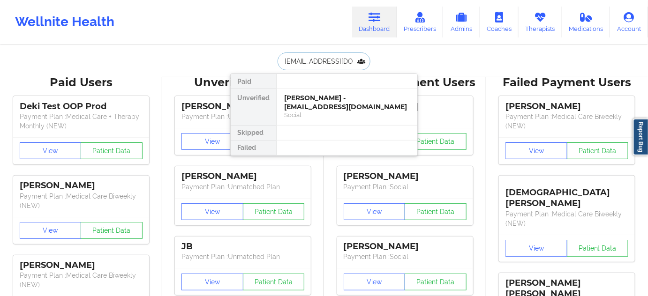
click at [315, 109] on div "[PERSON_NAME] - [EMAIL_ADDRESS][DOMAIN_NAME]" at bounding box center [347, 102] width 126 height 17
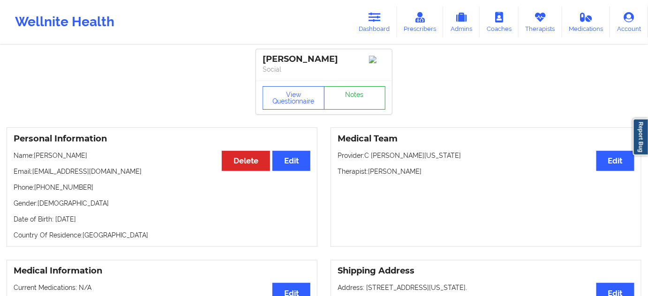
click at [359, 105] on link "Notes" at bounding box center [355, 97] width 62 height 23
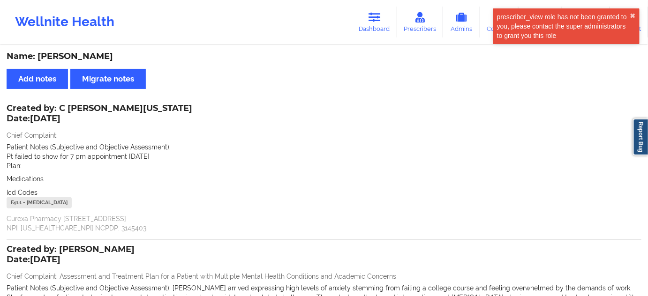
click at [383, 22] on link "Dashboard" at bounding box center [374, 22] width 45 height 31
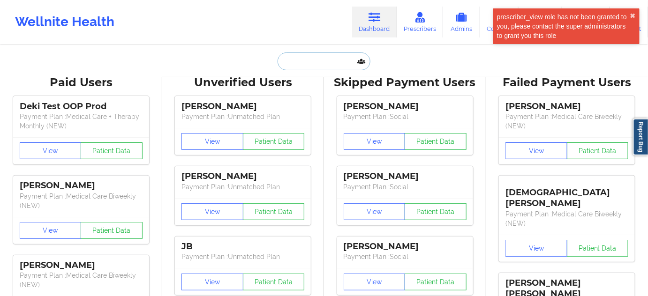
click at [323, 64] on input "text" at bounding box center [324, 62] width 93 height 18
paste input "[EMAIL_ADDRESS][DOMAIN_NAME]"
type input "[EMAIL_ADDRESS][DOMAIN_NAME]"
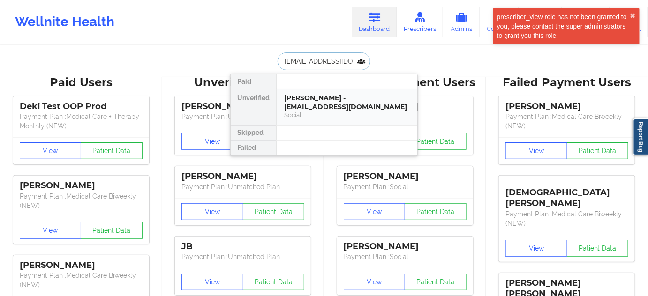
scroll to position [0, 15]
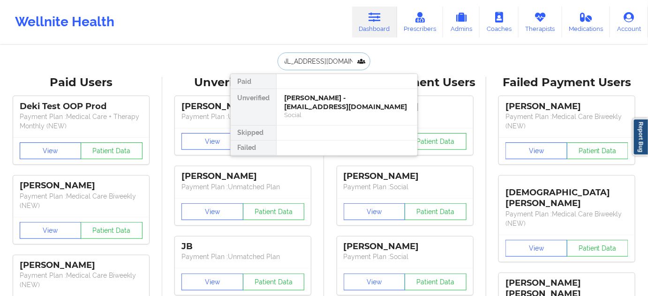
click at [311, 107] on div "[PERSON_NAME] - [EMAIL_ADDRESS][DOMAIN_NAME]" at bounding box center [347, 102] width 126 height 17
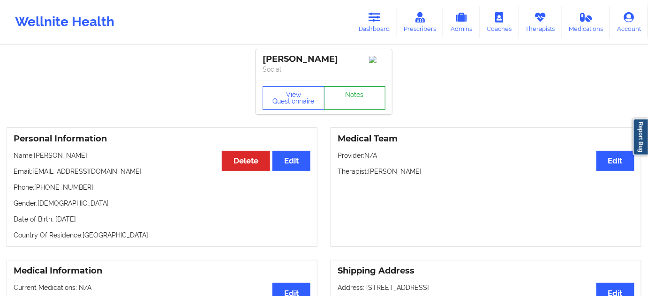
click at [344, 98] on link "Notes" at bounding box center [355, 97] width 62 height 23
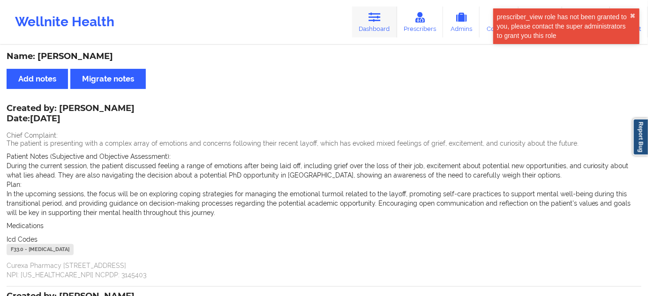
click at [375, 19] on icon at bounding box center [374, 17] width 12 height 10
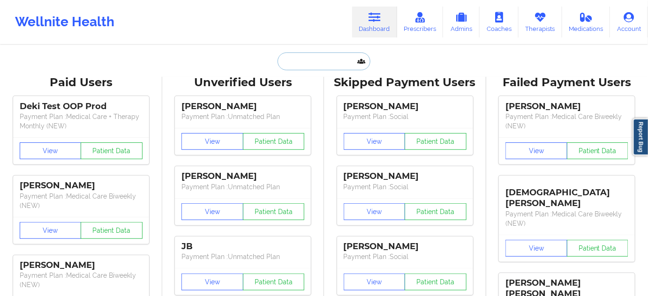
click at [336, 60] on input "text" at bounding box center [324, 62] width 93 height 18
paste input "[EMAIL_ADDRESS][DOMAIN_NAME]"
type input "[EMAIL_ADDRESS][DOMAIN_NAME]"
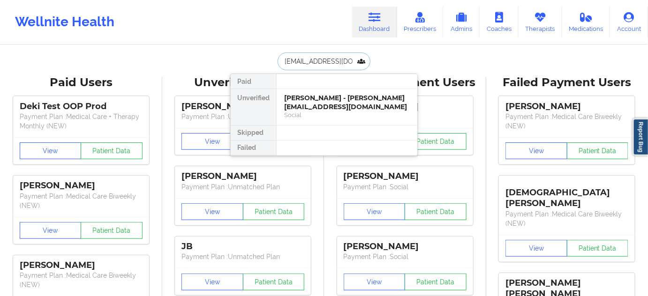
click at [315, 102] on div "[PERSON_NAME] - [PERSON_NAME][EMAIL_ADDRESS][DOMAIN_NAME]" at bounding box center [347, 102] width 126 height 17
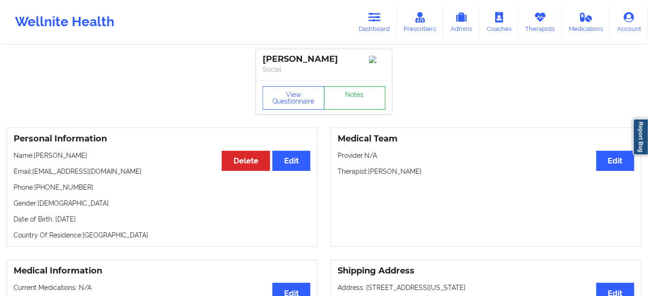
click at [344, 101] on link "Notes" at bounding box center [355, 97] width 62 height 23
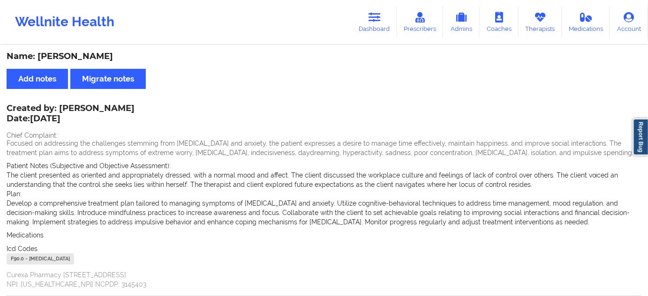
click at [380, 16] on icon at bounding box center [374, 17] width 12 height 10
